Goal: Transaction & Acquisition: Book appointment/travel/reservation

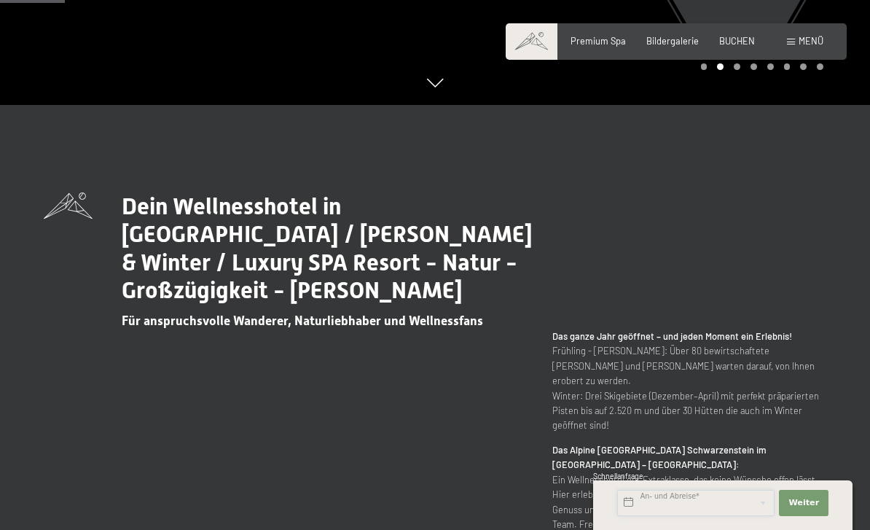
click at [718, 516] on input "text" at bounding box center [695, 503] width 157 height 26
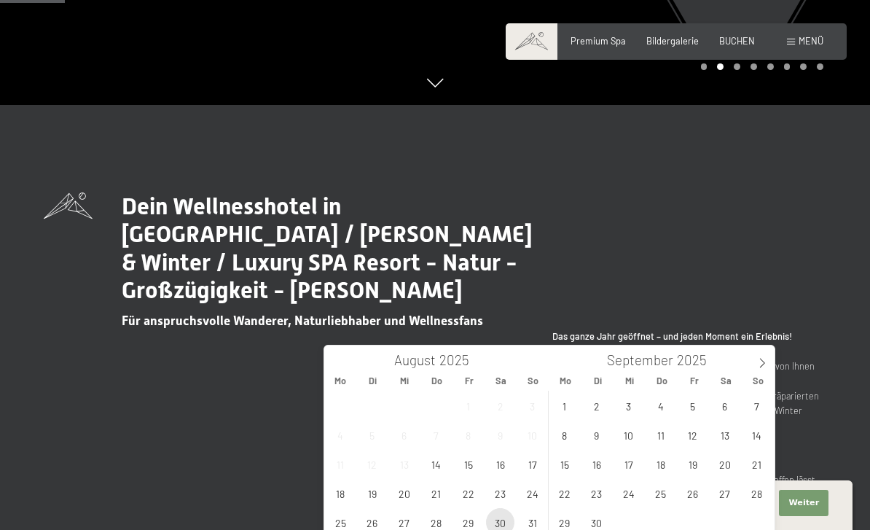
click at [504, 525] on span "30" at bounding box center [500, 522] width 28 height 28
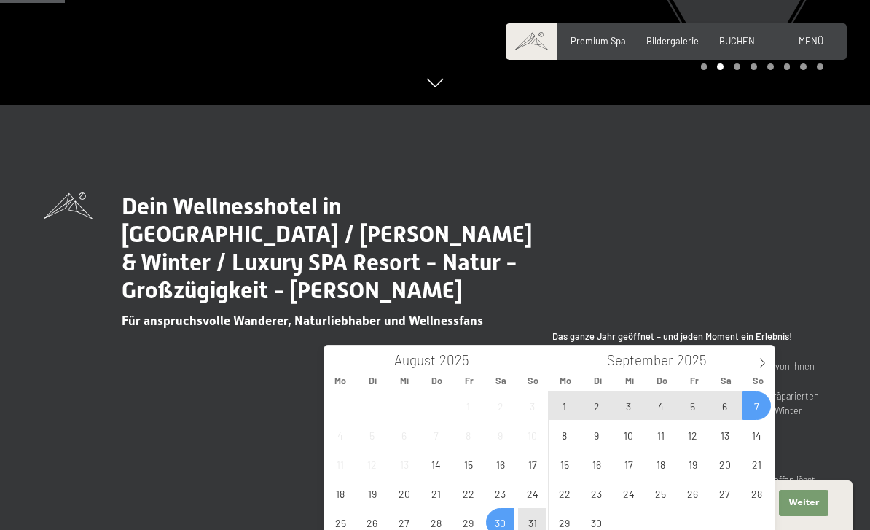
click at [760, 412] on span "7" at bounding box center [757, 405] width 28 height 28
type input "Sa. 30.08.2025 - So. 07.09.2025"
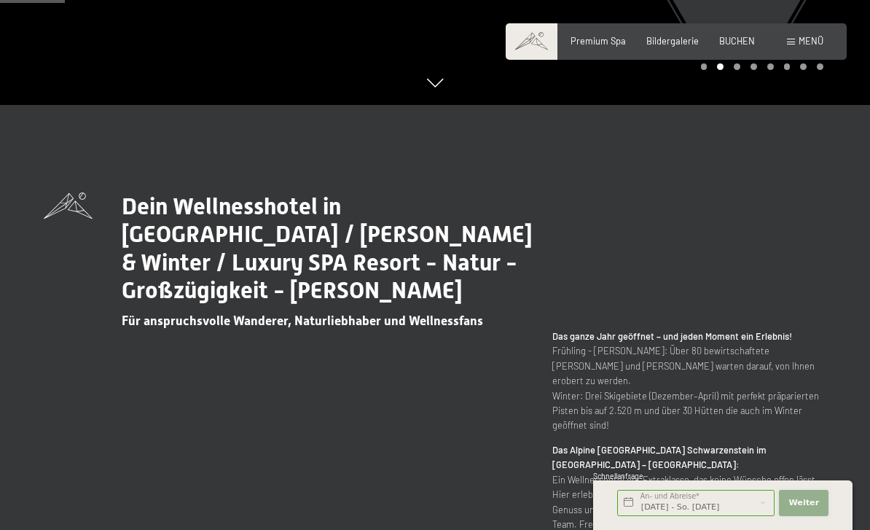
click at [817, 509] on span "Weiter" at bounding box center [804, 503] width 31 height 12
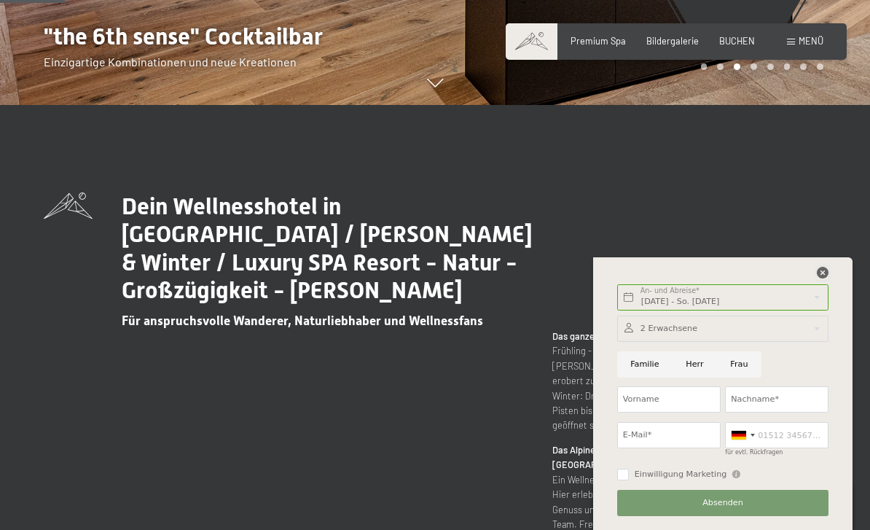
click at [822, 278] on icon at bounding box center [823, 273] width 12 height 12
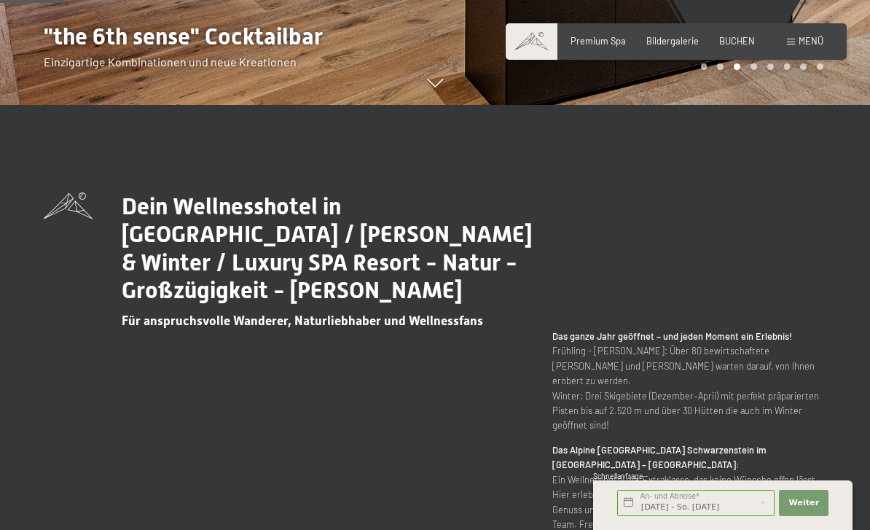
click at [813, 35] on span "Menü" at bounding box center [811, 41] width 25 height 12
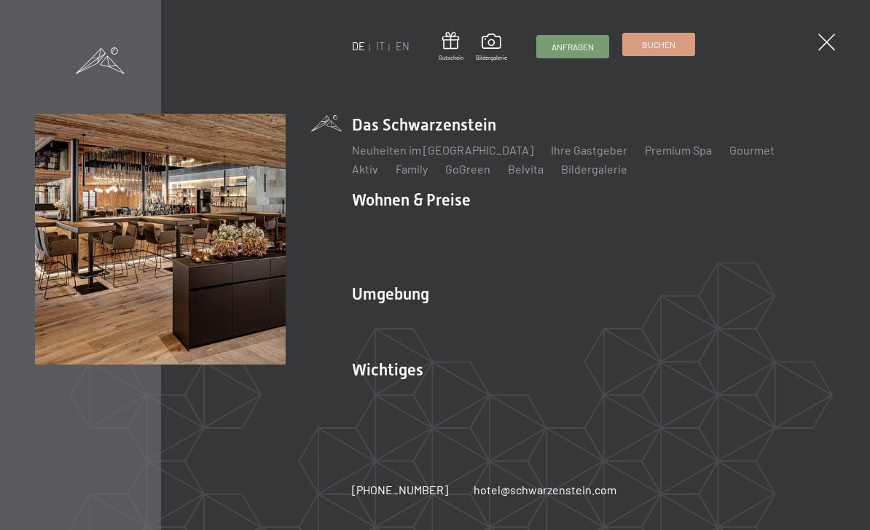
click at [660, 43] on span "Buchen" at bounding box center [659, 45] width 34 height 12
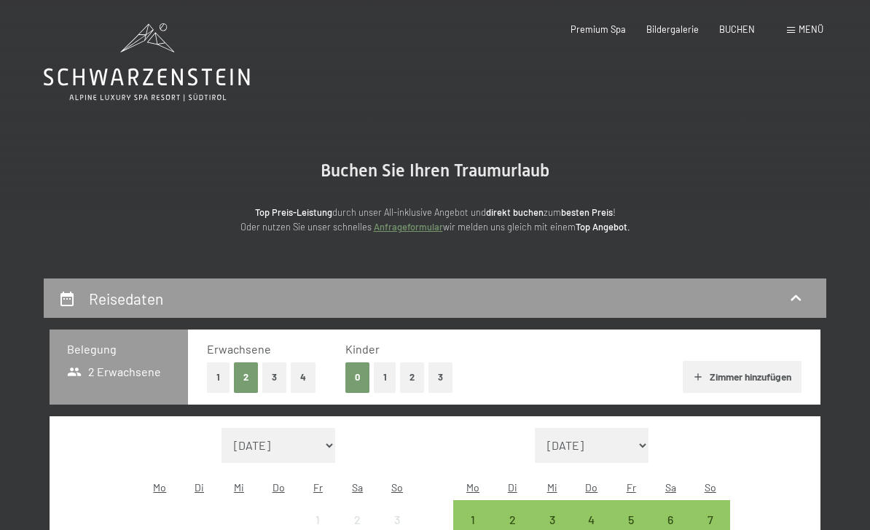
click at [799, 25] on span "Menü" at bounding box center [811, 29] width 25 height 12
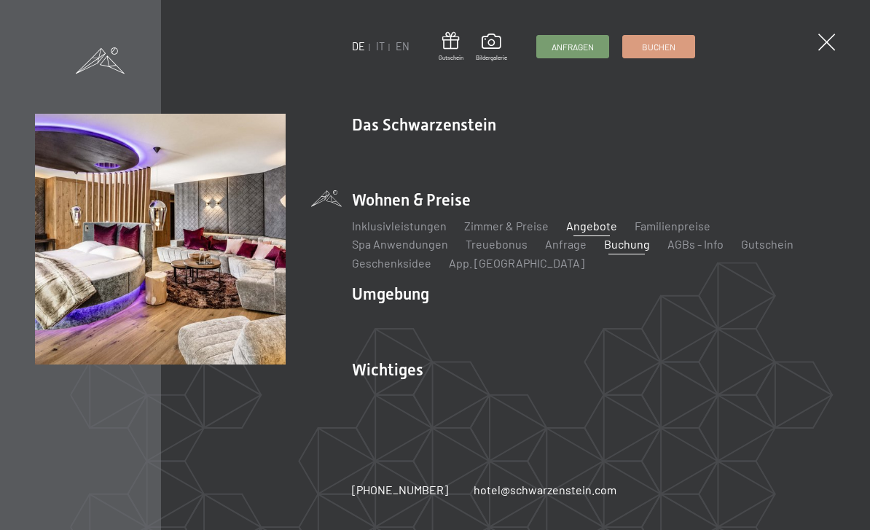
click at [595, 219] on link "Angebote" at bounding box center [591, 226] width 51 height 14
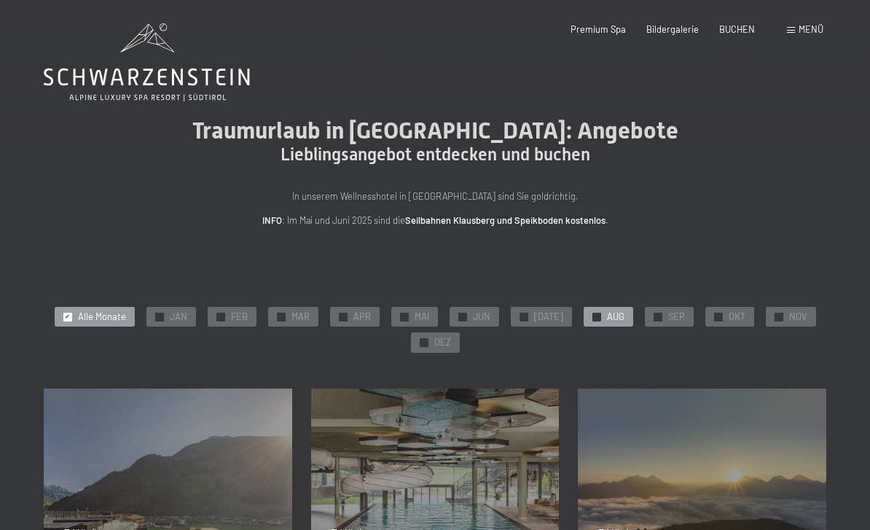
click at [607, 316] on span "AUG" at bounding box center [615, 316] width 17 height 13
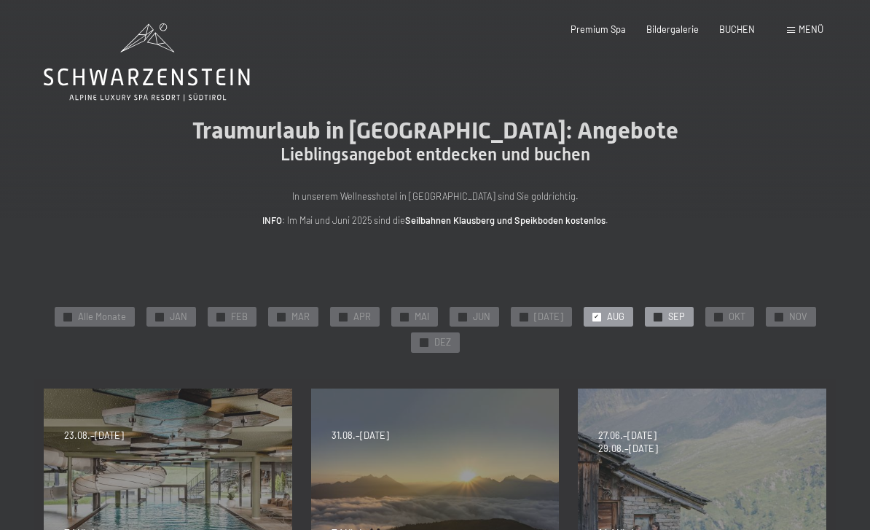
click at [673, 321] on div "✓ SEP" at bounding box center [669, 317] width 49 height 20
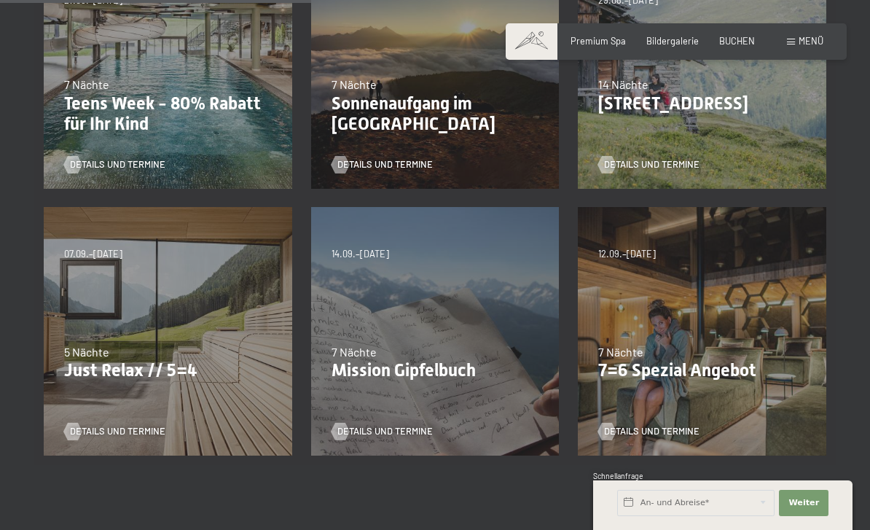
scroll to position [443, 0]
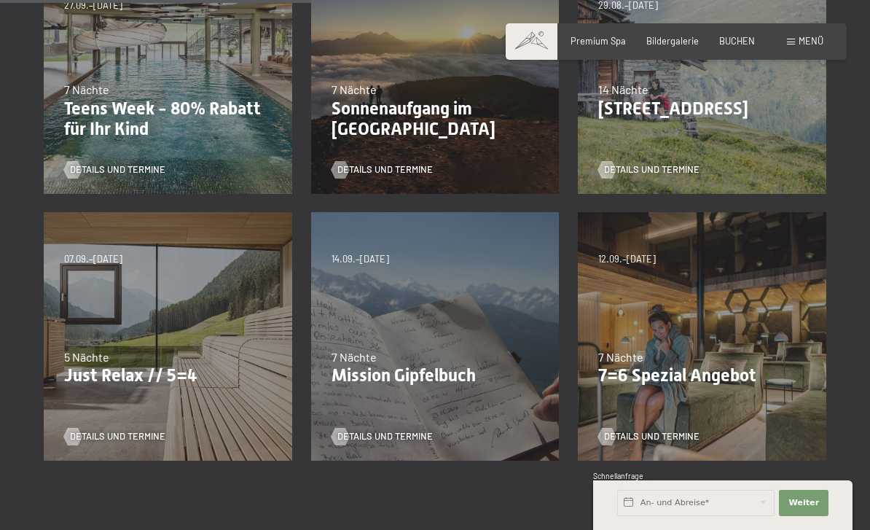
click at [105, 365] on p "Just Relax // 5=4" at bounding box center [168, 375] width 208 height 21
click at [103, 297] on div "07.09.–03.10.2025 21.12.–26.12.2025 11.01.–23.01.2026 08.03.–27.03.2026 08.11.–…" at bounding box center [167, 336] width 267 height 267
click at [149, 386] on div "07.09.–03.10.2025 21.12.–26.12.2025 11.01.–23.01.2026 08.03.–27.03.2026 08.11.–…" at bounding box center [167, 336] width 267 height 267
click at [114, 365] on p "Just Relax // 5=4" at bounding box center [168, 375] width 208 height 21
click at [106, 356] on span "5 Nächte" at bounding box center [86, 357] width 45 height 14
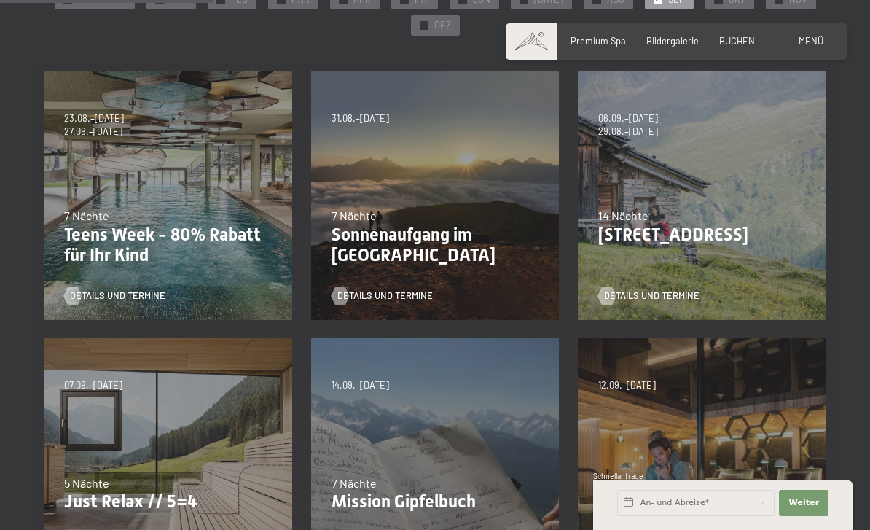
scroll to position [316, 0]
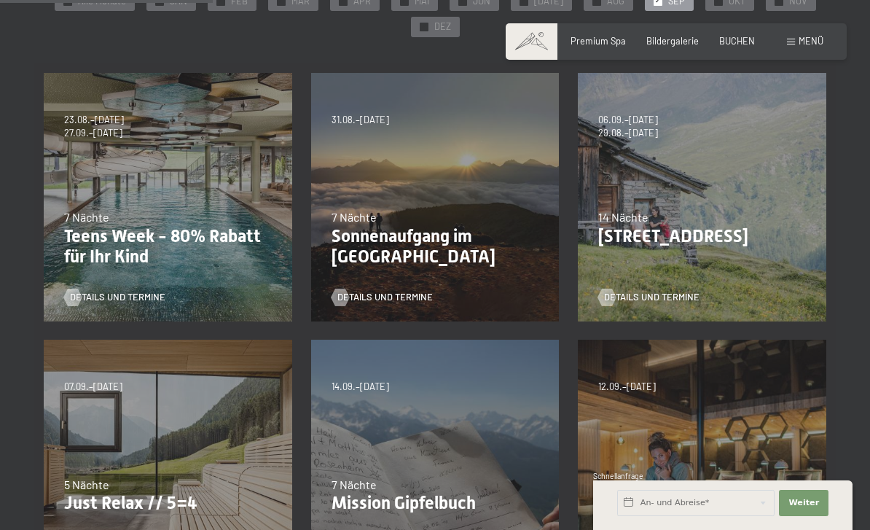
click at [109, 454] on div "07.09.–03.10.2025 21.12.–26.12.2025 11.01.–23.01.2026 08.03.–27.03.2026 08.11.–…" at bounding box center [167, 463] width 267 height 267
click at [120, 426] on div "07.09.–03.10.2025 21.12.–26.12.2025 11.01.–23.01.2026 08.03.–27.03.2026 08.11.–…" at bounding box center [167, 463] width 267 height 267
click at [122, 428] on div "07.09.–03.10.2025 21.12.–26.12.2025 11.01.–23.01.2026 08.03.–27.03.2026 08.11.–…" at bounding box center [167, 463] width 267 height 267
click at [123, 442] on div "07.09.–03.10.2025 21.12.–26.12.2025 11.01.–23.01.2026 08.03.–27.03.2026 08.11.–…" at bounding box center [167, 463] width 267 height 267
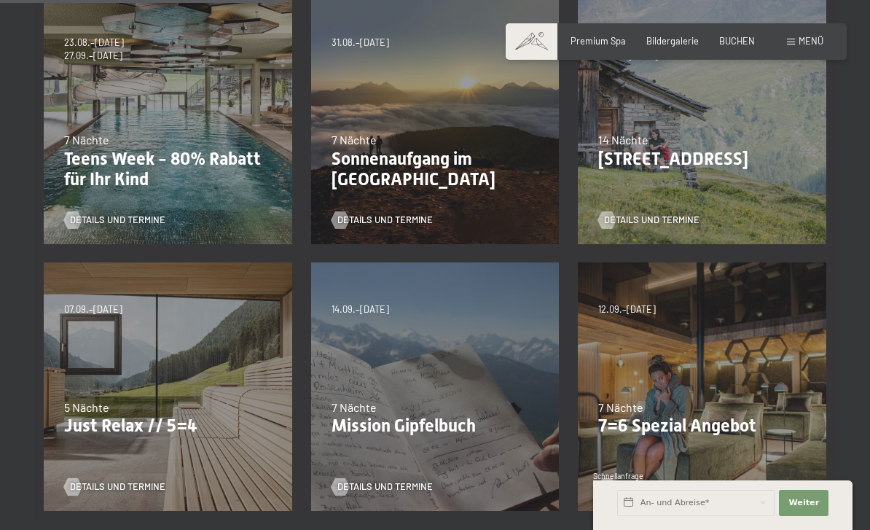
scroll to position [418, 0]
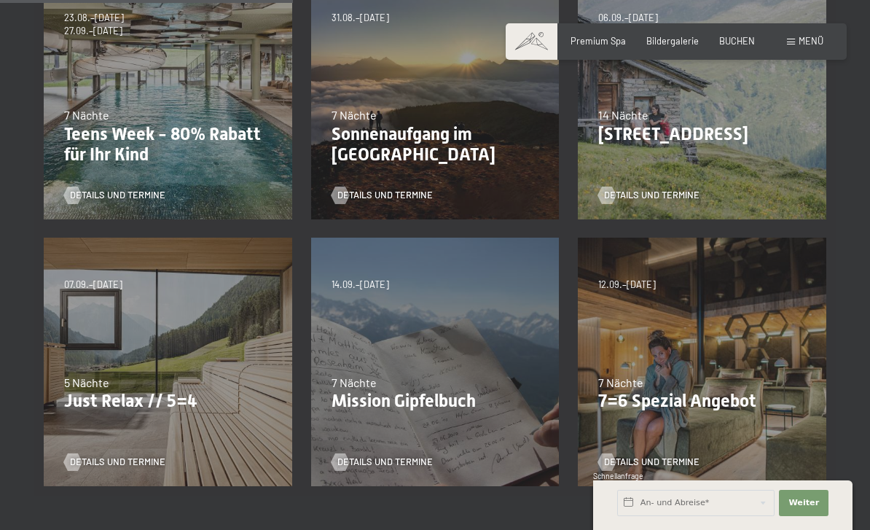
click at [133, 410] on div "07.09.–03.10.2025 21.12.–26.12.2025 11.01.–23.01.2026 08.03.–27.03.2026 08.11.–…" at bounding box center [167, 361] width 267 height 267
click at [122, 375] on div "5 Nächte" at bounding box center [168, 383] width 208 height 16
click at [101, 464] on span "Details und Termine" at bounding box center [132, 461] width 95 height 13
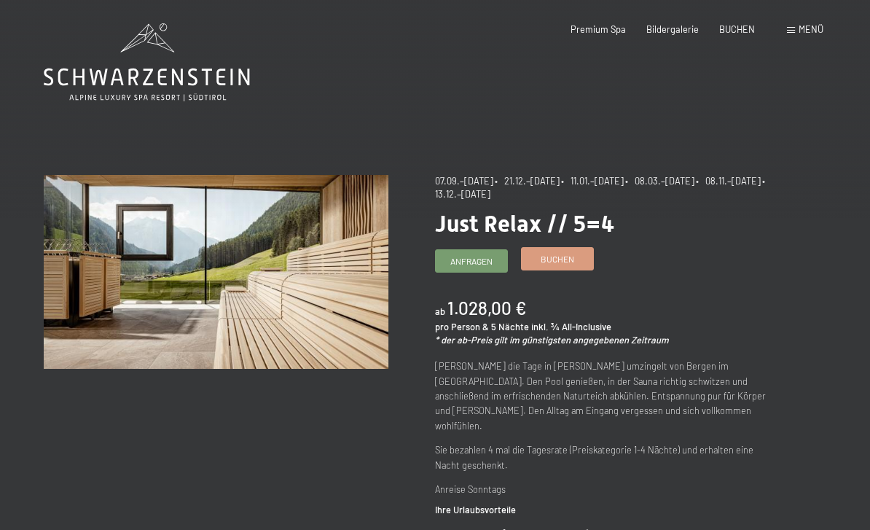
click at [572, 255] on span "Buchen" at bounding box center [558, 259] width 34 height 12
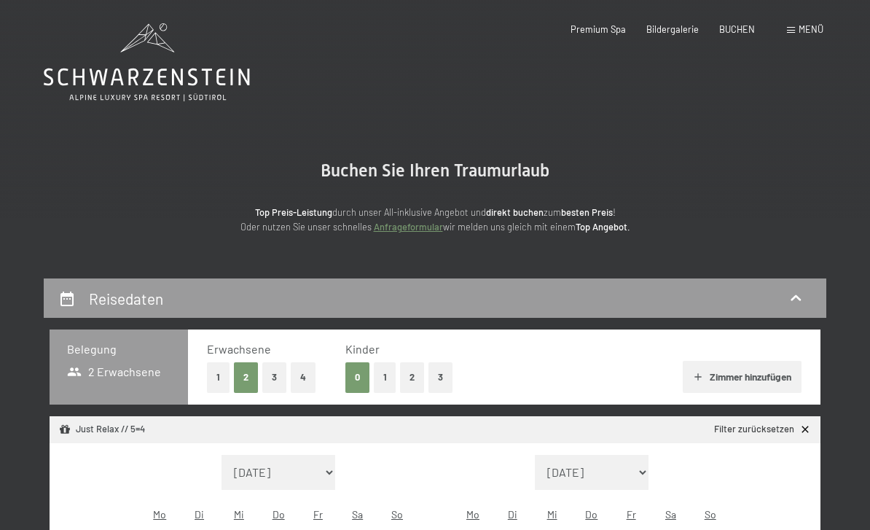
select select "[DATE]"
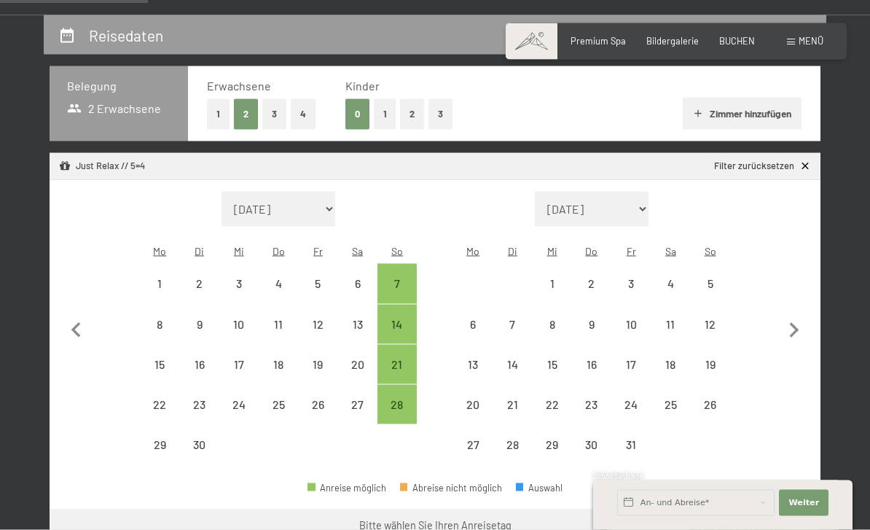
scroll to position [264, 0]
click at [388, 106] on button "1" at bounding box center [385, 113] width 23 height 30
select select "[DATE]"
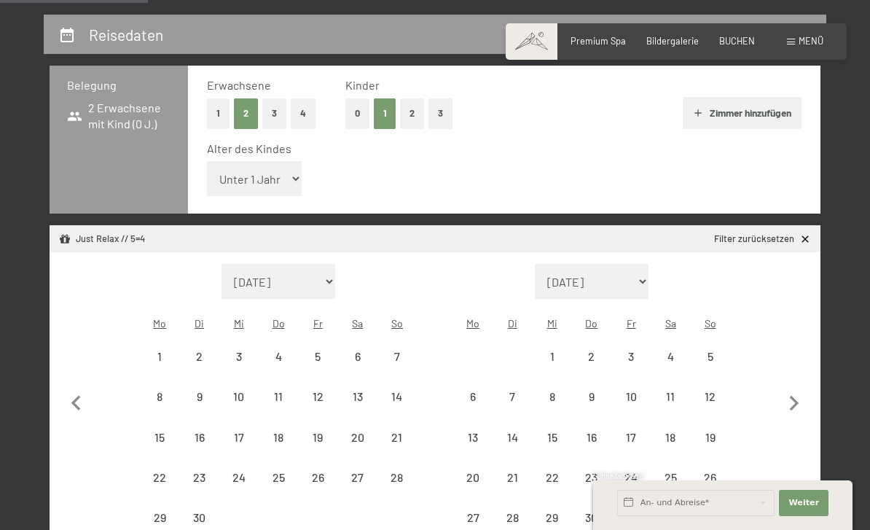
select select "[DATE]"
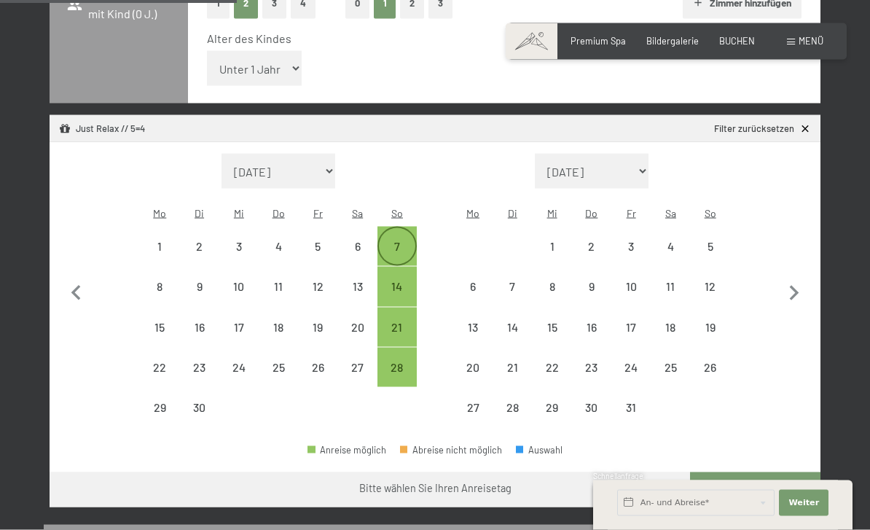
scroll to position [375, 0]
click at [405, 240] on div "7" at bounding box center [397, 258] width 36 height 36
select select "[DATE]"
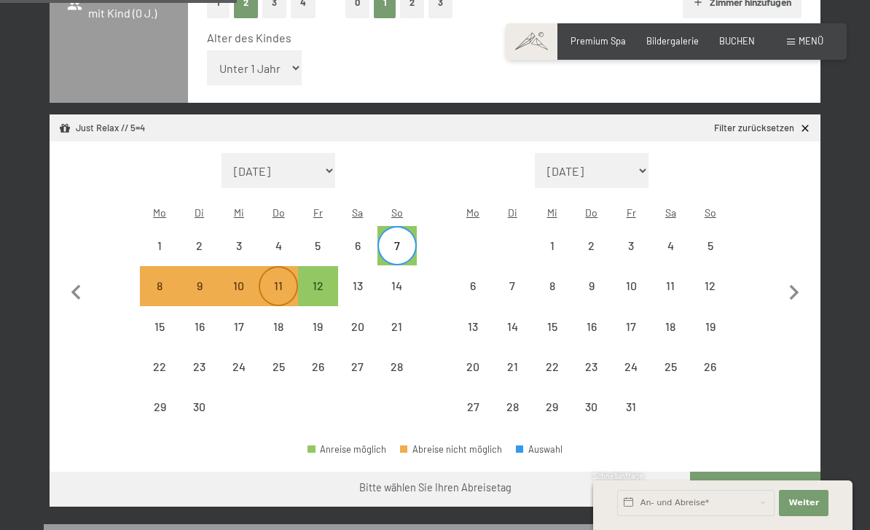
click at [287, 280] on div "11" at bounding box center [278, 298] width 36 height 36
select select "[DATE]"
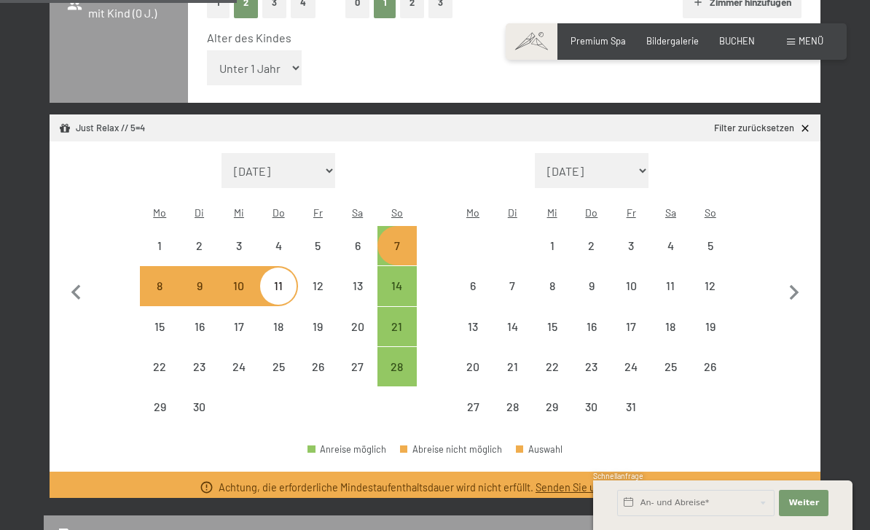
select select "[DATE]"
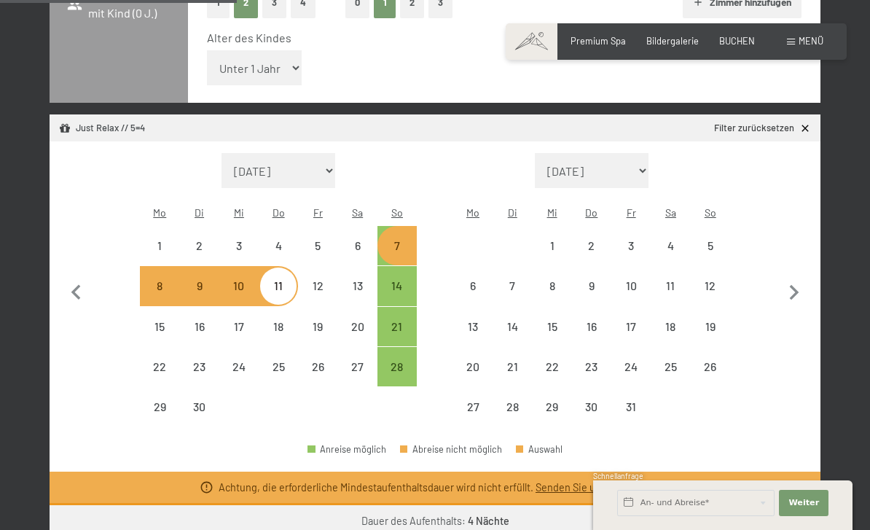
click at [397, 240] on div "7" at bounding box center [397, 258] width 36 height 36
select select "[DATE]"
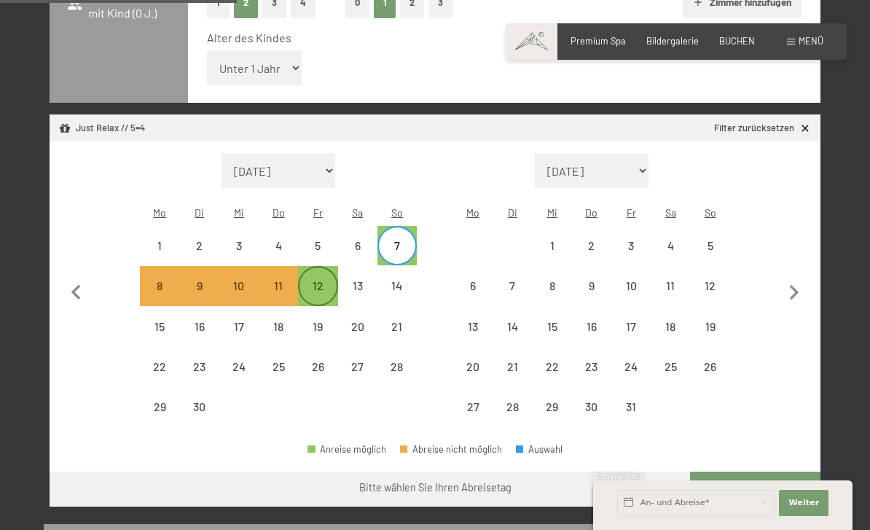
click at [314, 280] on div "12" at bounding box center [318, 298] width 36 height 36
select select "[DATE]"
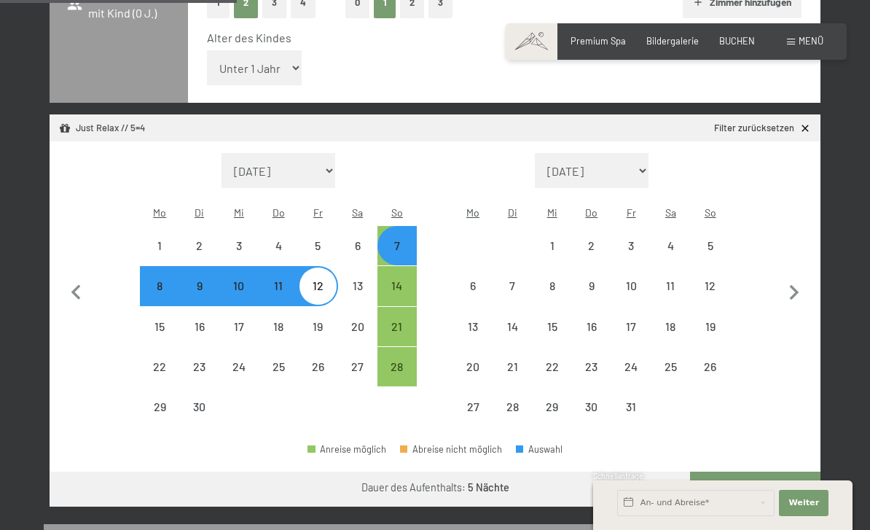
select select "[DATE]"
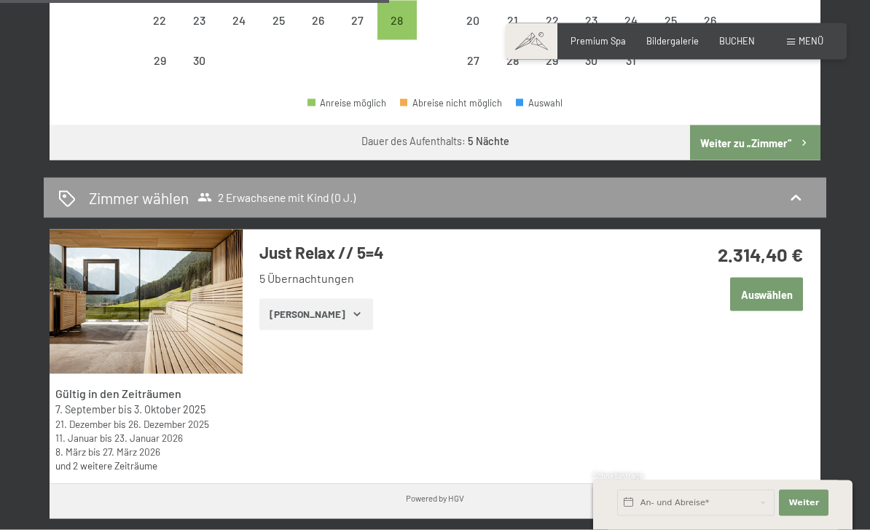
scroll to position [722, 0]
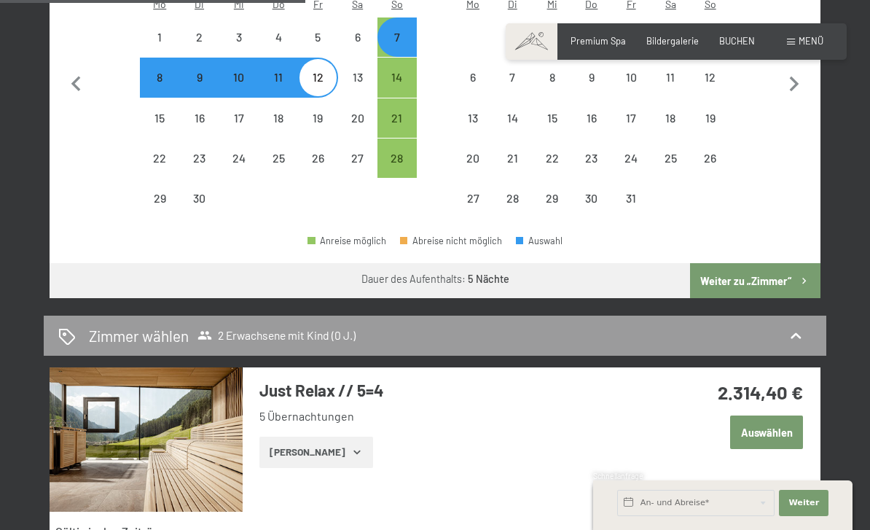
click at [781, 263] on button "Weiter zu „Zimmer“" at bounding box center [755, 280] width 130 height 35
select select "[DATE]"
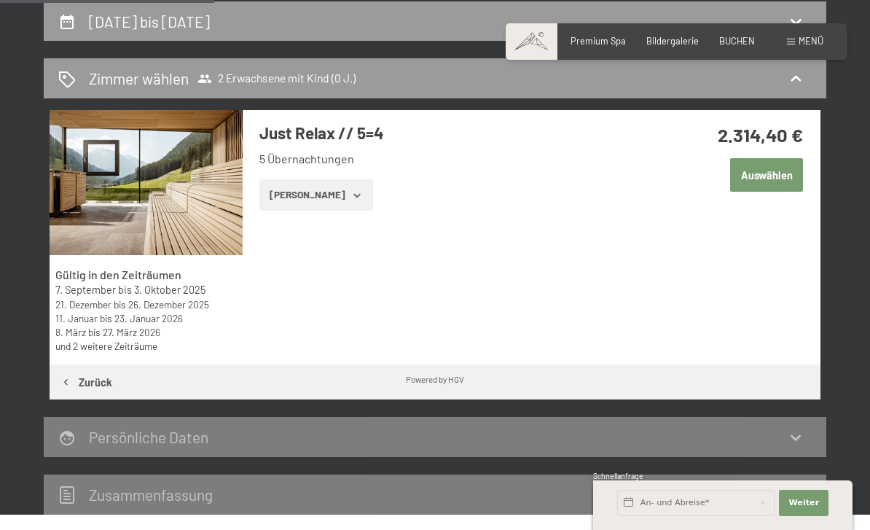
scroll to position [237, 0]
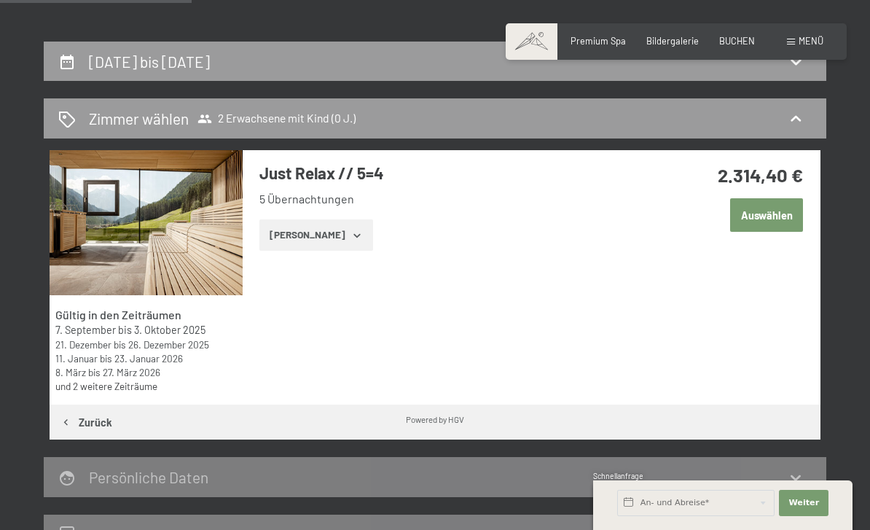
click at [292, 228] on button "[PERSON_NAME]" at bounding box center [315, 235] width 113 height 32
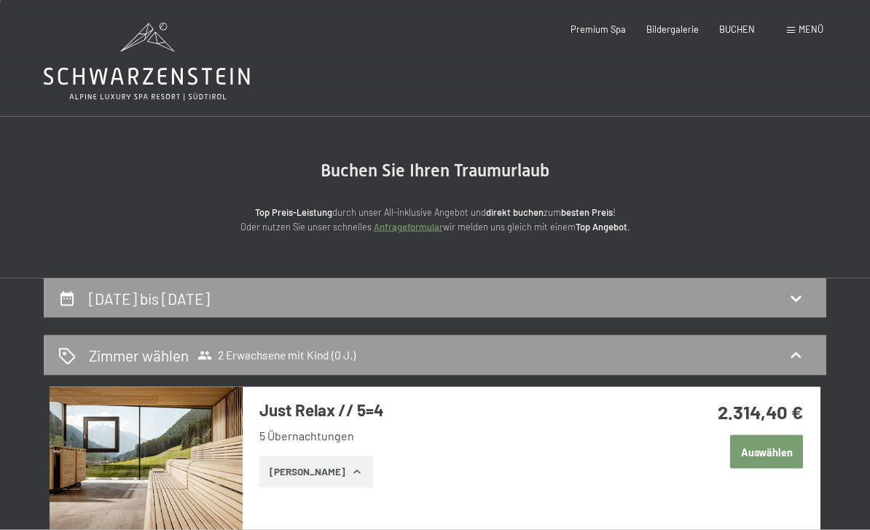
scroll to position [0, 0]
